Goal: Find specific page/section: Find specific page/section

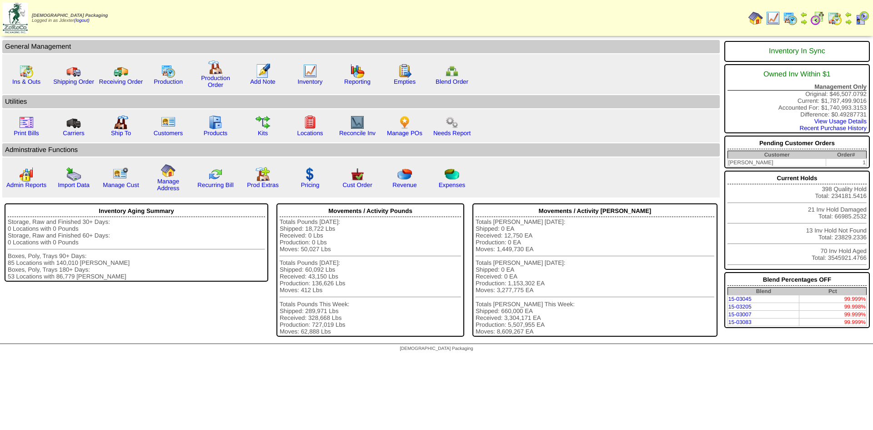
click at [580, 356] on html "[DEMOGRAPHIC_DATA] Packaging Logged in as Jdexter (logout) Print All" at bounding box center [436, 178] width 873 height 356
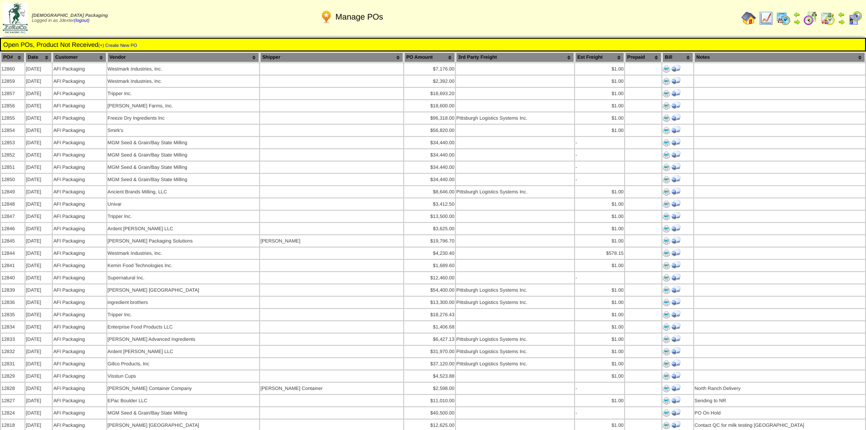
click at [841, 19] on img at bounding box center [841, 21] width 7 height 7
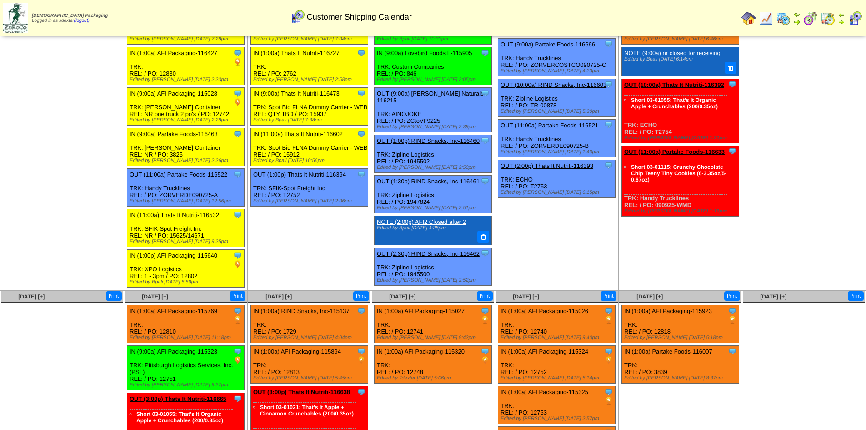
scroll to position [119, 0]
